Goal: Task Accomplishment & Management: Manage account settings

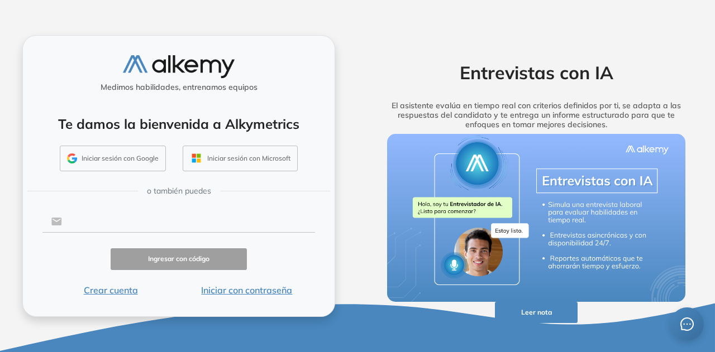
drag, startPoint x: 0, startPoint y: 0, endPoint x: 177, endPoint y: 222, distance: 283.4
click at [177, 222] on input "text" at bounding box center [188, 221] width 253 height 21
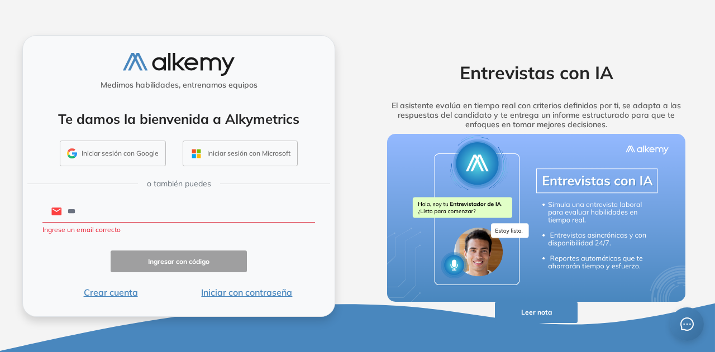
type input "**********"
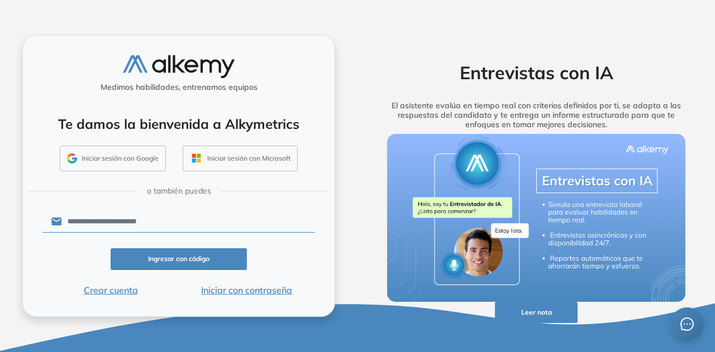
click at [227, 291] on button "Iniciar con contraseña" at bounding box center [247, 290] width 136 height 13
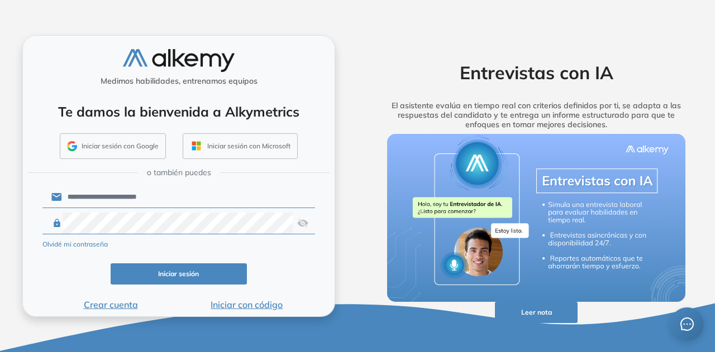
click at [174, 278] on button "Iniciar sesión" at bounding box center [179, 275] width 136 height 22
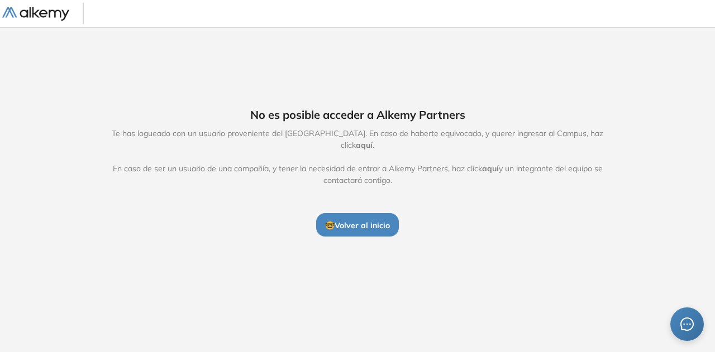
click at [373, 140] on span "aquí" at bounding box center [364, 145] width 17 height 10
click at [372, 221] on span "🤓 Volver al inicio" at bounding box center [357, 226] width 65 height 10
